Goal: Information Seeking & Learning: Check status

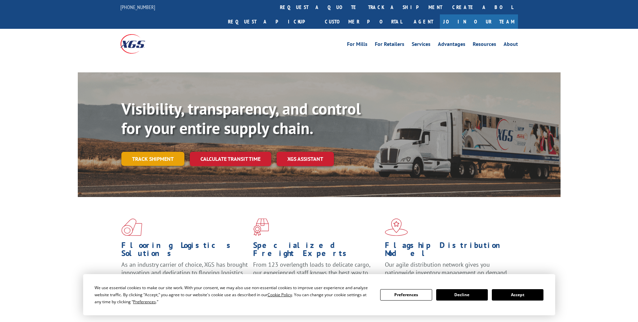
click at [149, 152] on link "Track shipment" at bounding box center [152, 159] width 63 height 14
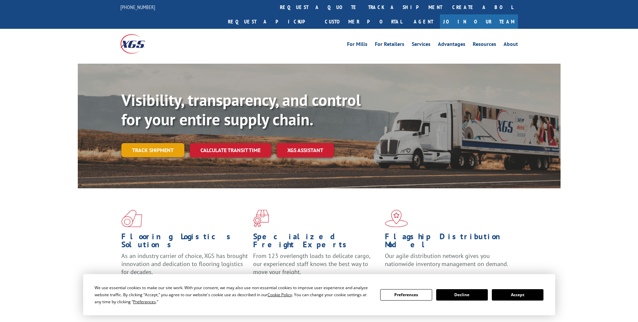
click at [170, 143] on link "Track shipment" at bounding box center [152, 150] width 63 height 14
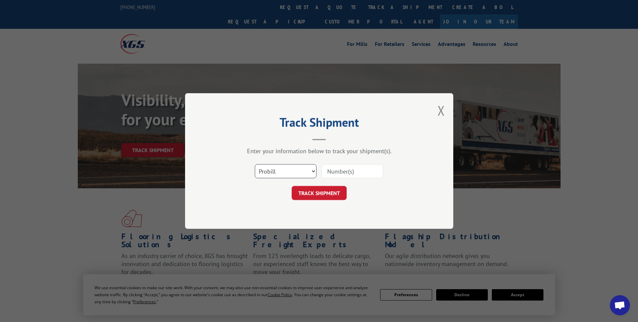
click at [274, 172] on select "Select category... Probill BOL PO" at bounding box center [286, 171] width 62 height 14
select select "bol"
click at [255, 164] on select "Select category... Probill BOL PO" at bounding box center [286, 171] width 62 height 14
click at [330, 170] on input at bounding box center [353, 171] width 62 height 14
paste input "5060638"
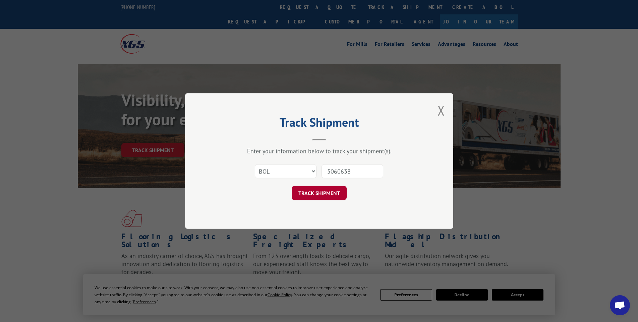
type input "5060638"
click at [335, 196] on button "TRACK SHIPMENT" at bounding box center [319, 193] width 55 height 14
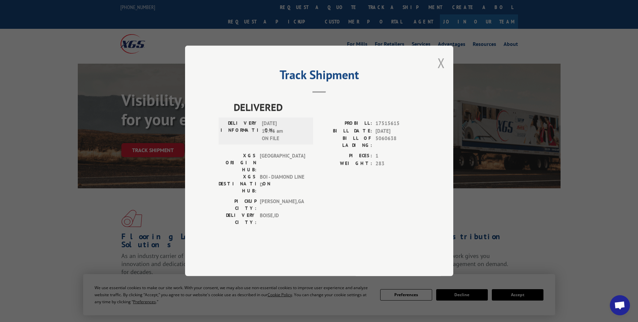
click at [441, 72] on button "Close modal" at bounding box center [441, 63] width 7 height 18
